Goal: Information Seeking & Learning: Learn about a topic

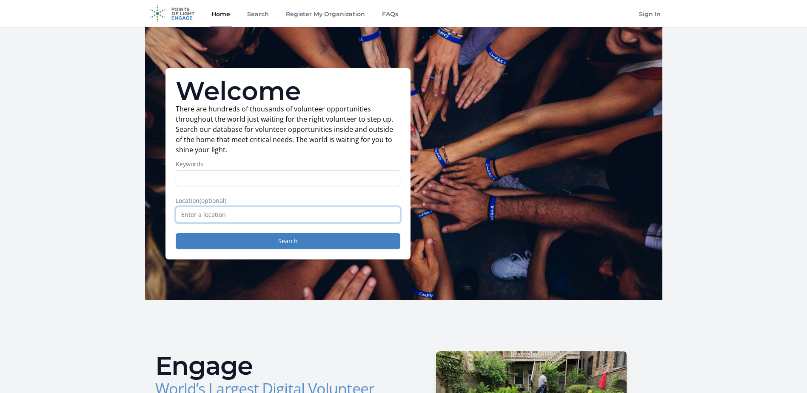
click at [263, 216] on input "text" at bounding box center [288, 215] width 225 height 16
click at [200, 214] on input "[GEOGRAPHIC_DATA], [GEOGRAPHIC_DATA], [GEOGRAPHIC_DATA]" at bounding box center [288, 215] width 225 height 16
drag, startPoint x: 236, startPoint y: 214, endPoint x: 118, endPoint y: 225, distance: 118.3
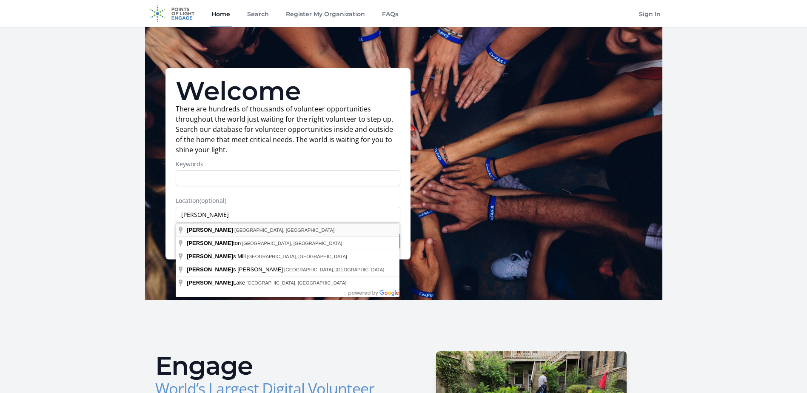
type input "[PERSON_NAME], [GEOGRAPHIC_DATA], [GEOGRAPHIC_DATA]"
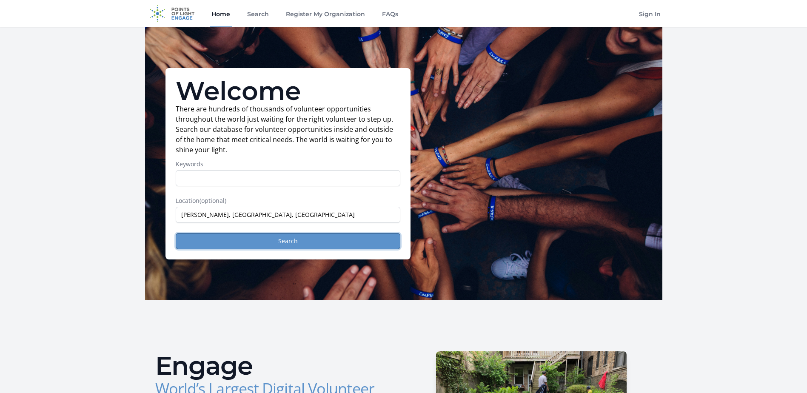
click at [240, 244] on button "Search" at bounding box center [288, 241] width 225 height 16
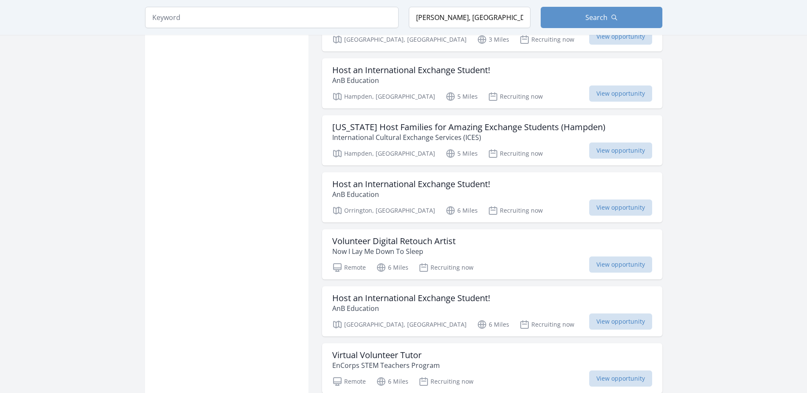
scroll to position [893, 0]
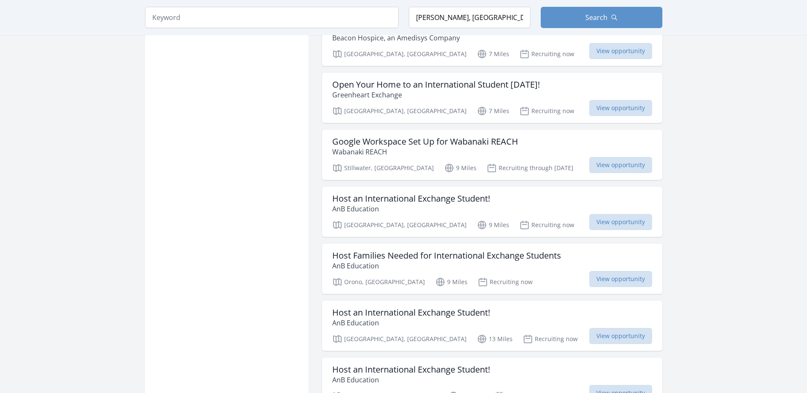
scroll to position [2042, 0]
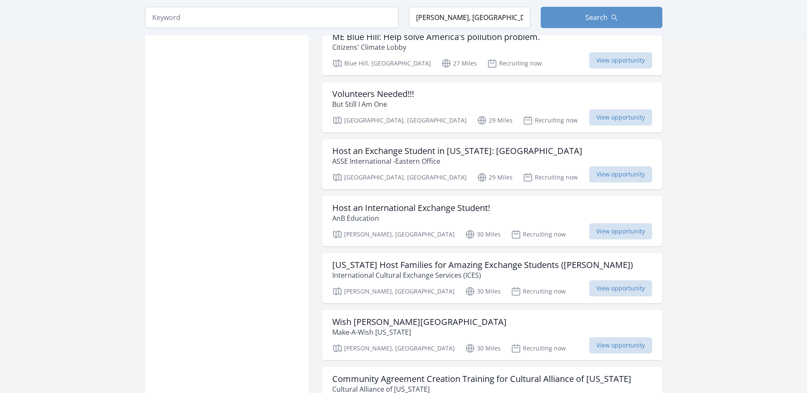
scroll to position [2978, 0]
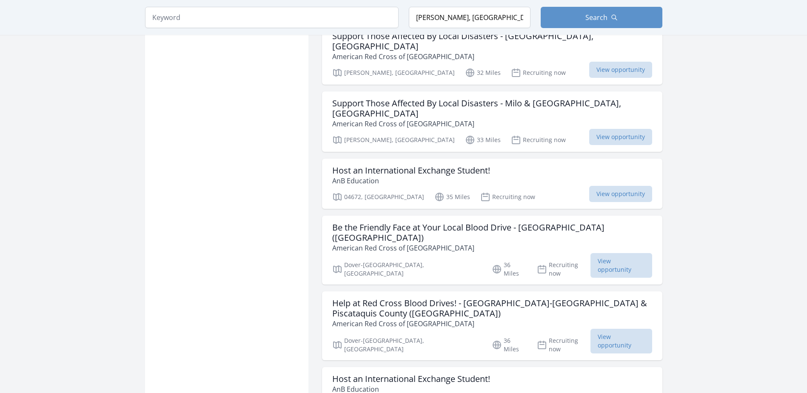
scroll to position [3786, 0]
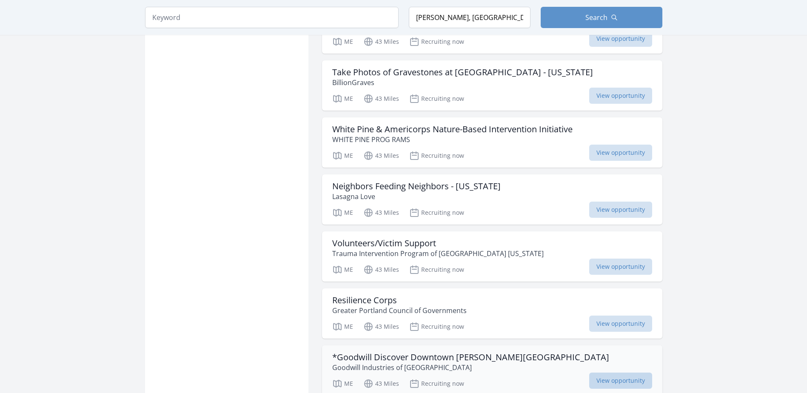
scroll to position [5274, 0]
